Goal: Find specific page/section

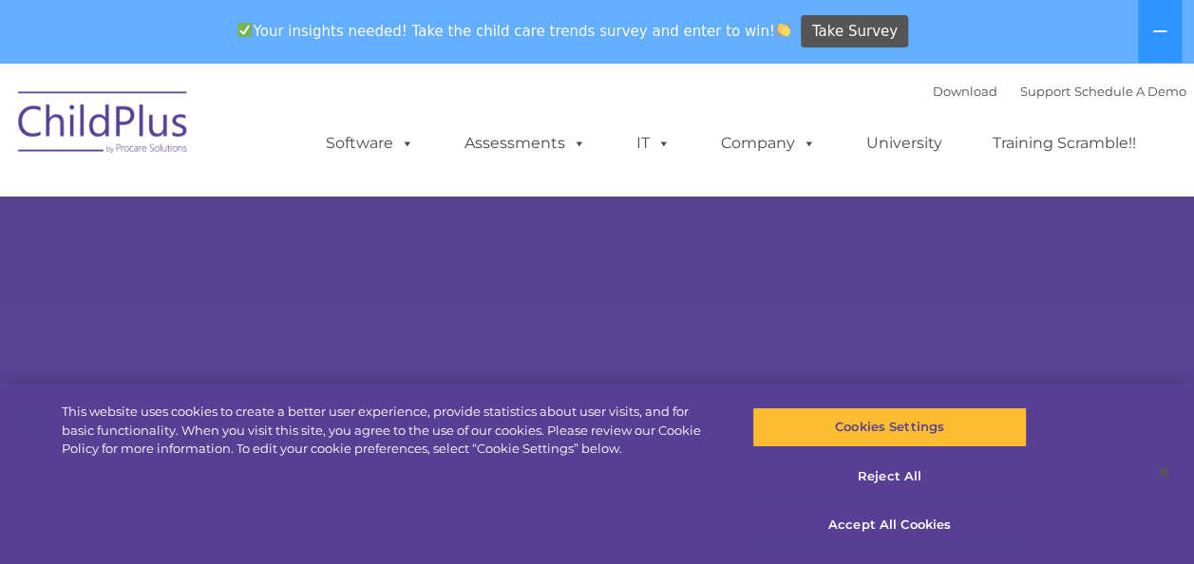
select select "MEDIUM"
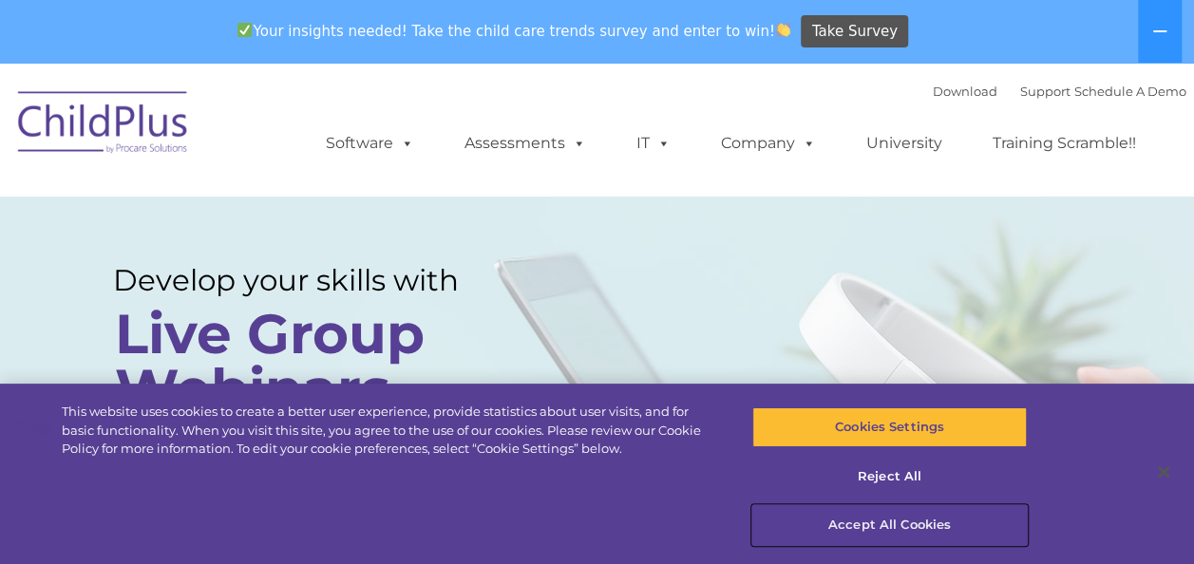
click at [885, 520] on button "Accept All Cookies" at bounding box center [889, 525] width 274 height 40
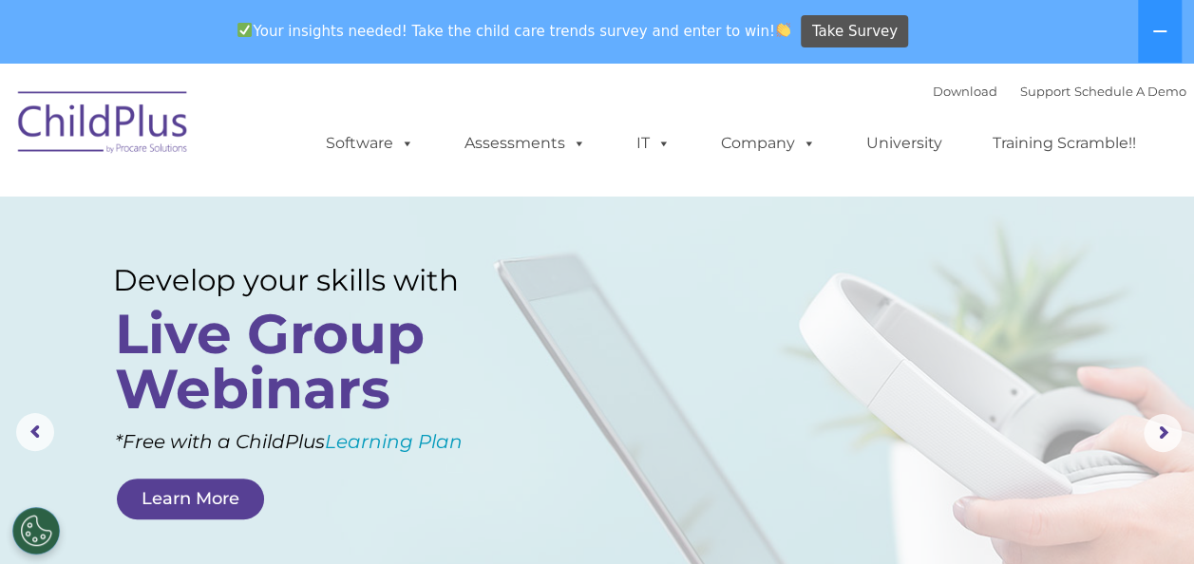
click at [175, 147] on img at bounding box center [104, 125] width 190 height 95
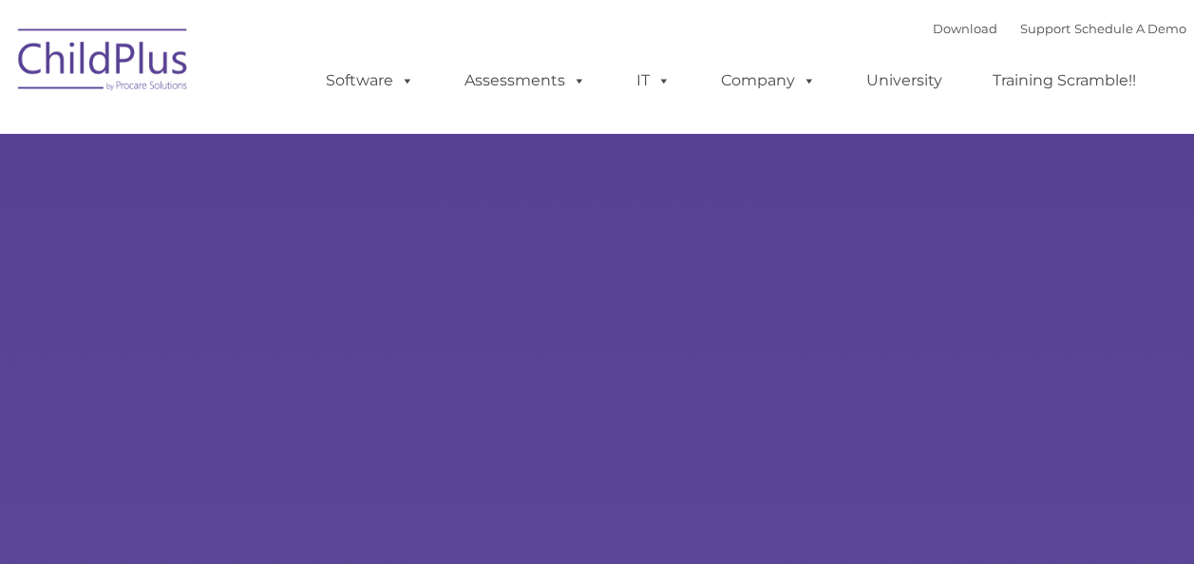
type input ""
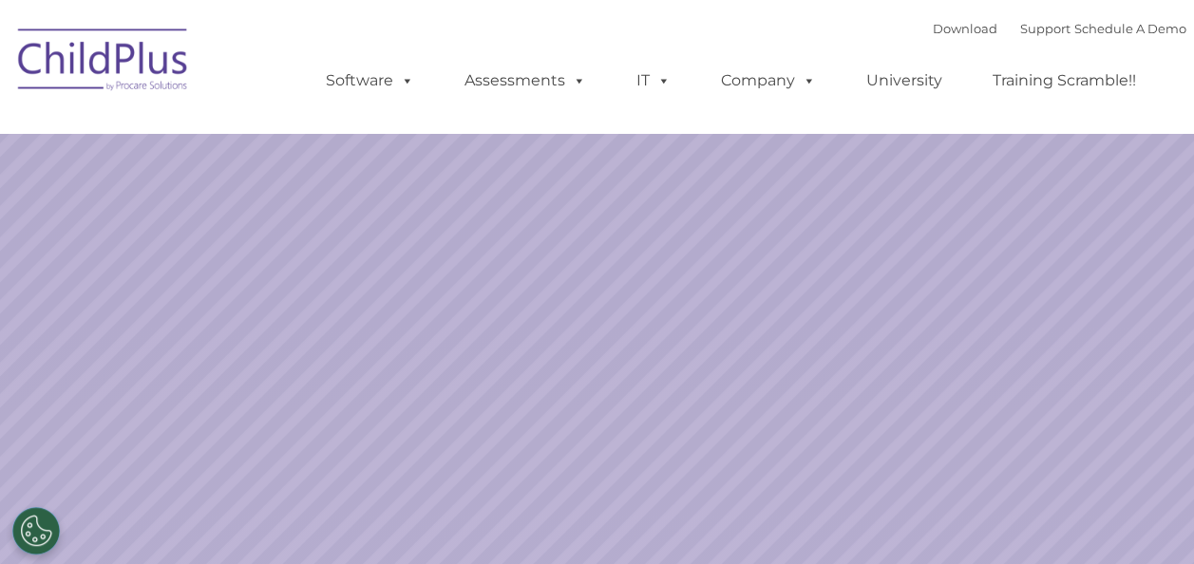
select select "MEDIUM"
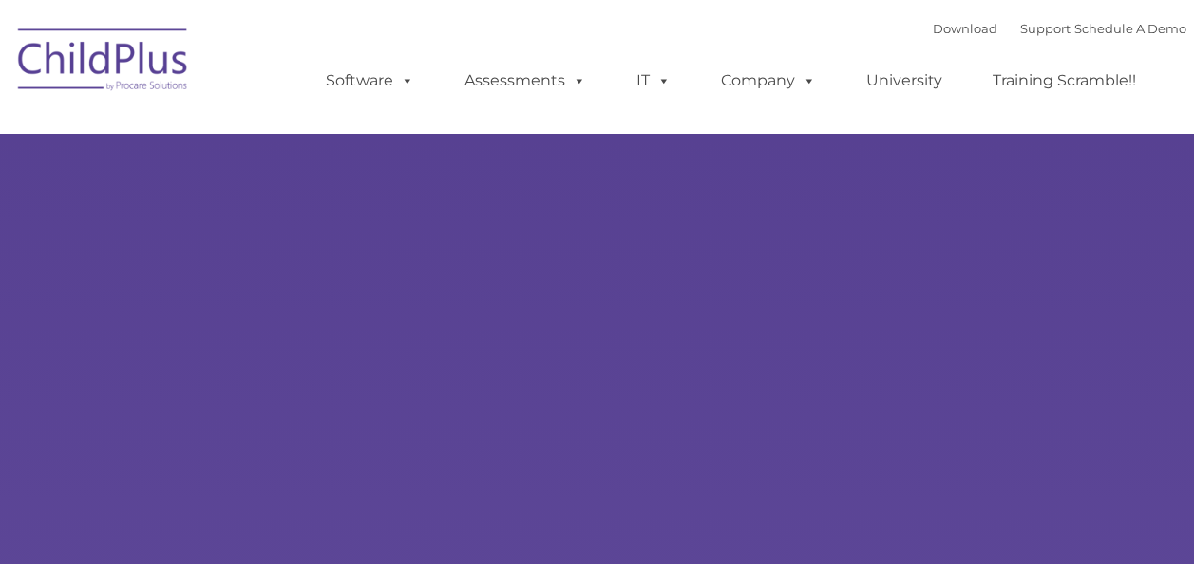
type input ""
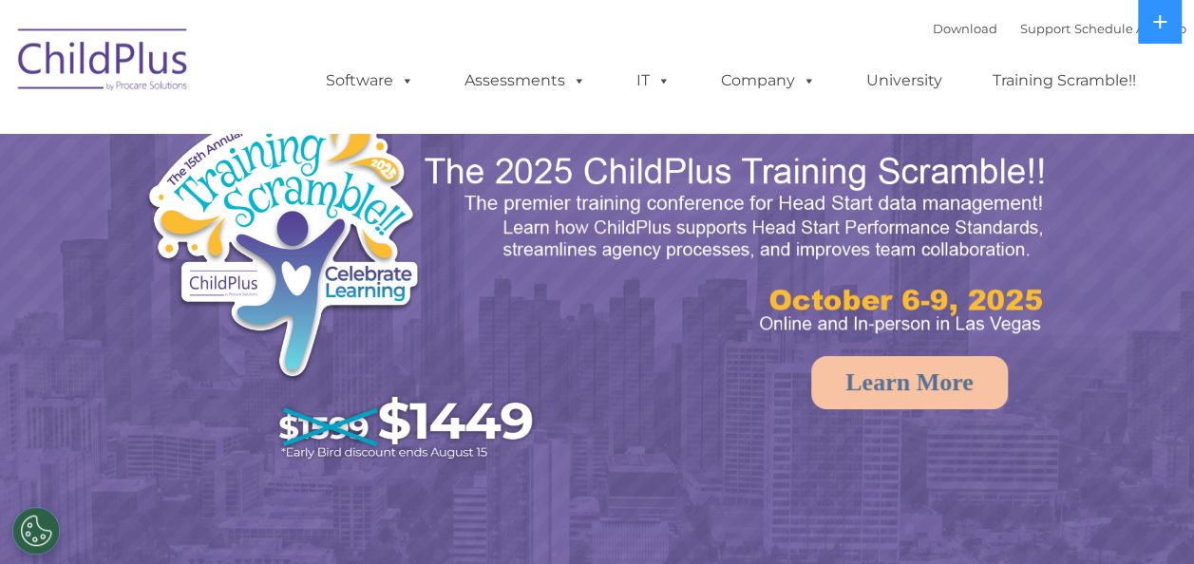
select select "MEDIUM"
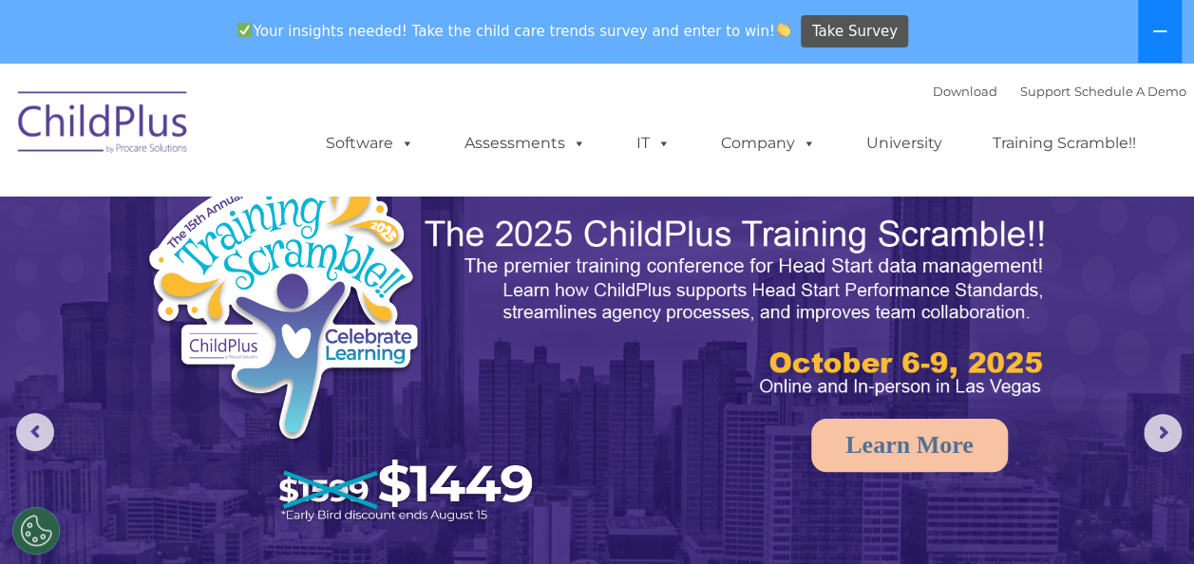
click at [1167, 27] on button at bounding box center [1160, 31] width 44 height 63
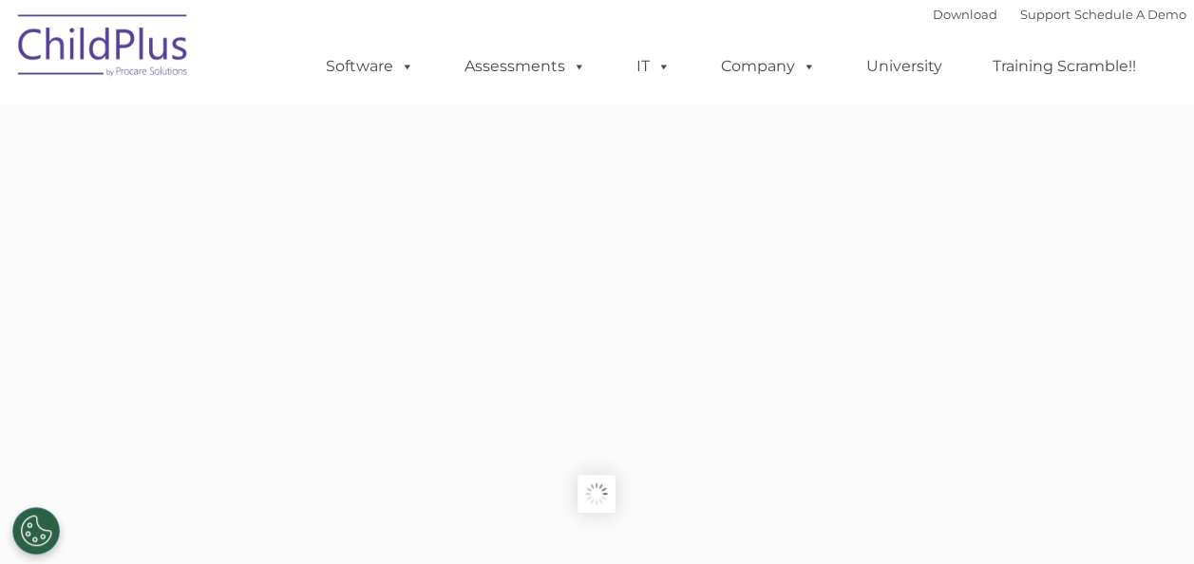
type input ""
